Goal: Find specific page/section: Find specific page/section

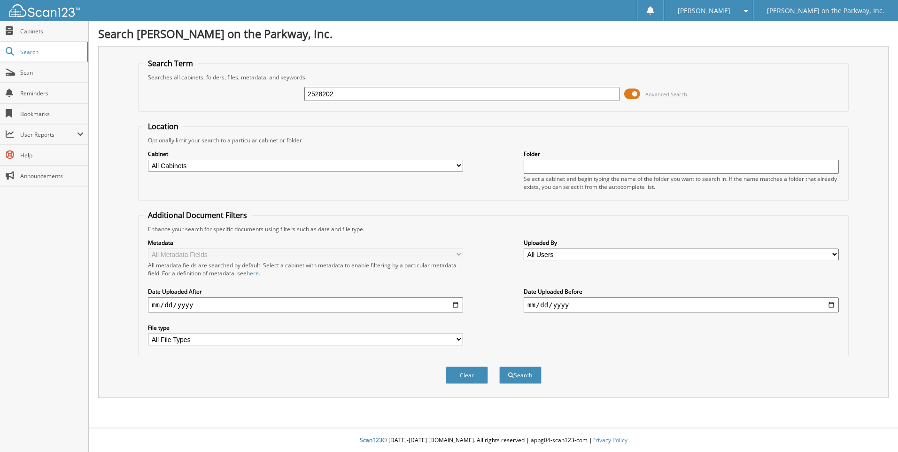
type input "2528202"
click at [499, 366] on button "Search" at bounding box center [520, 374] width 42 height 17
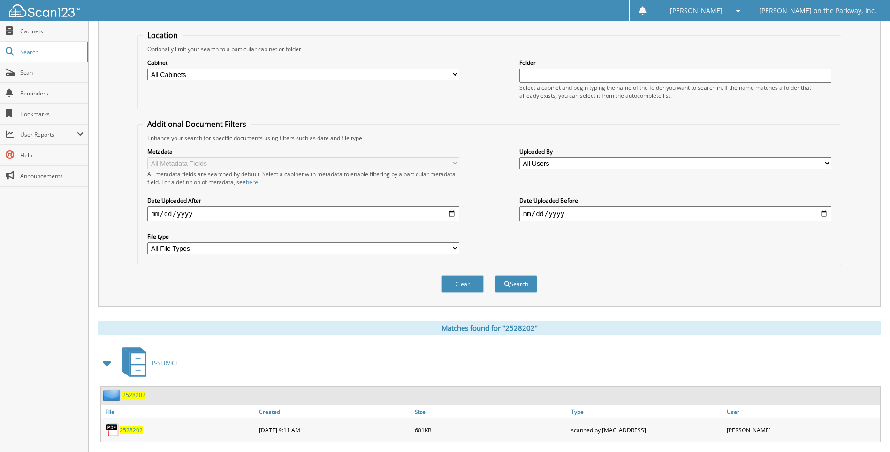
scroll to position [94, 0]
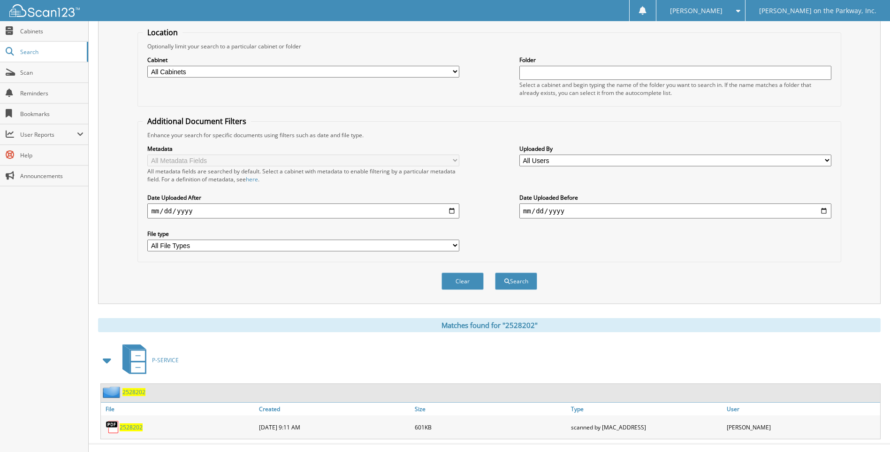
click at [130, 428] on span "2528202" at bounding box center [131, 427] width 23 height 8
click at [129, 428] on span "2528202" at bounding box center [131, 427] width 23 height 8
